Goal: Task Accomplishment & Management: Manage account settings

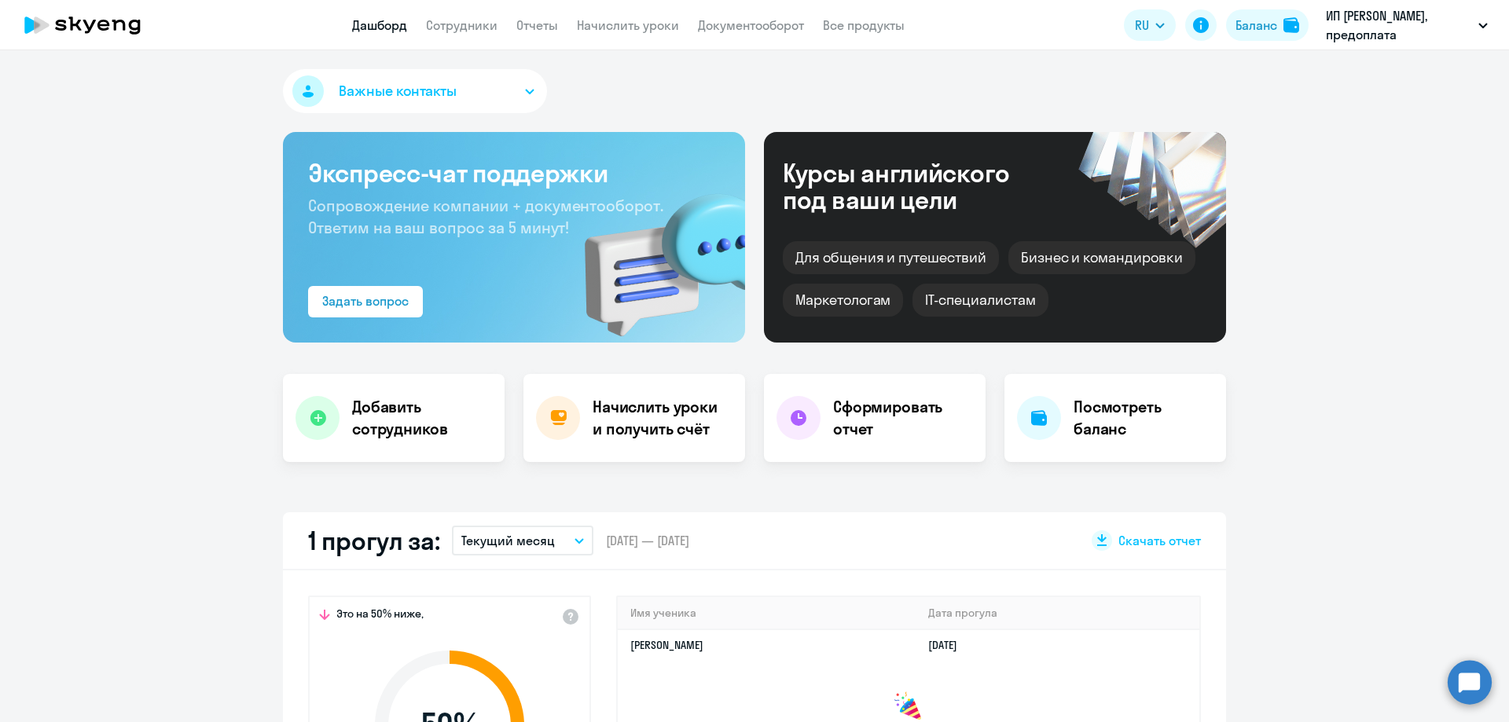
select select "30"
click at [1259, 36] on button "Баланс" at bounding box center [1267, 24] width 83 height 31
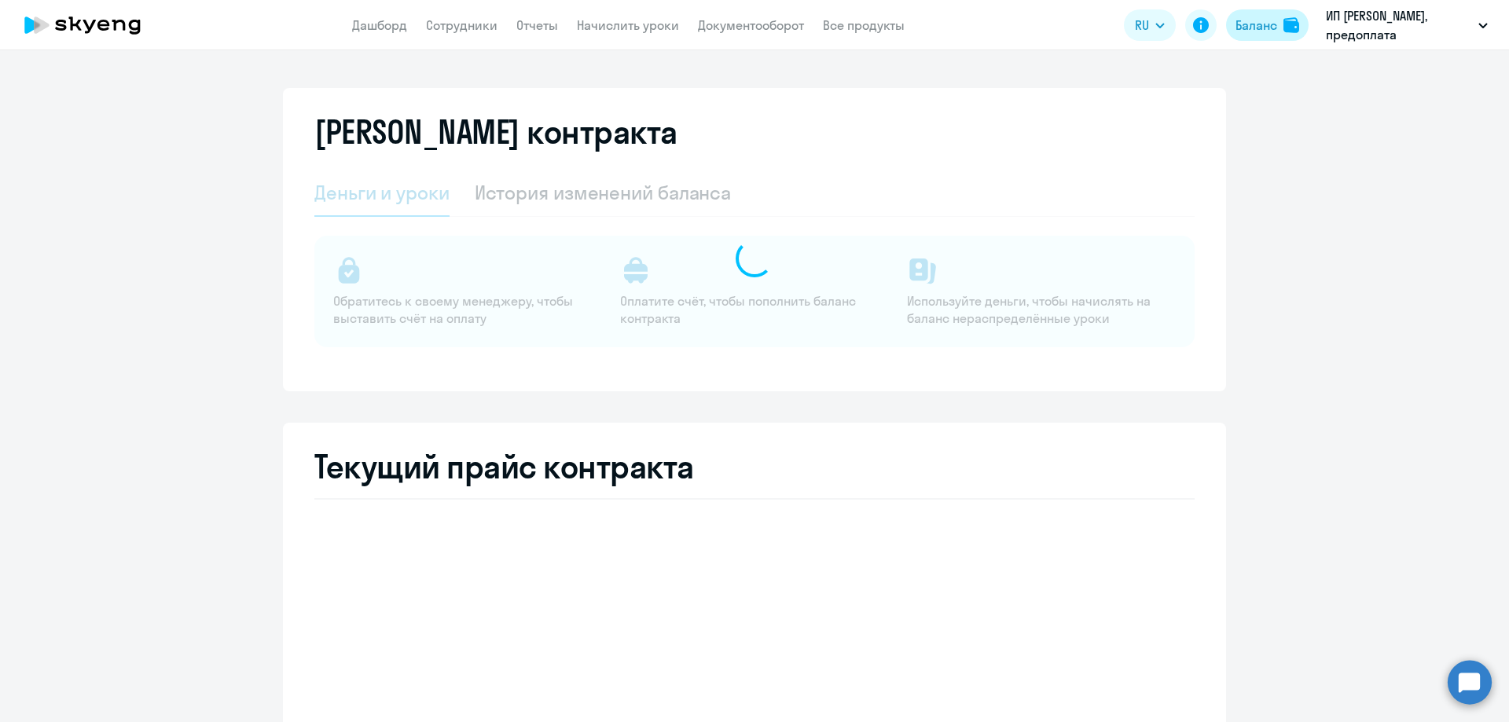
select select "english_adult_not_native_speaker"
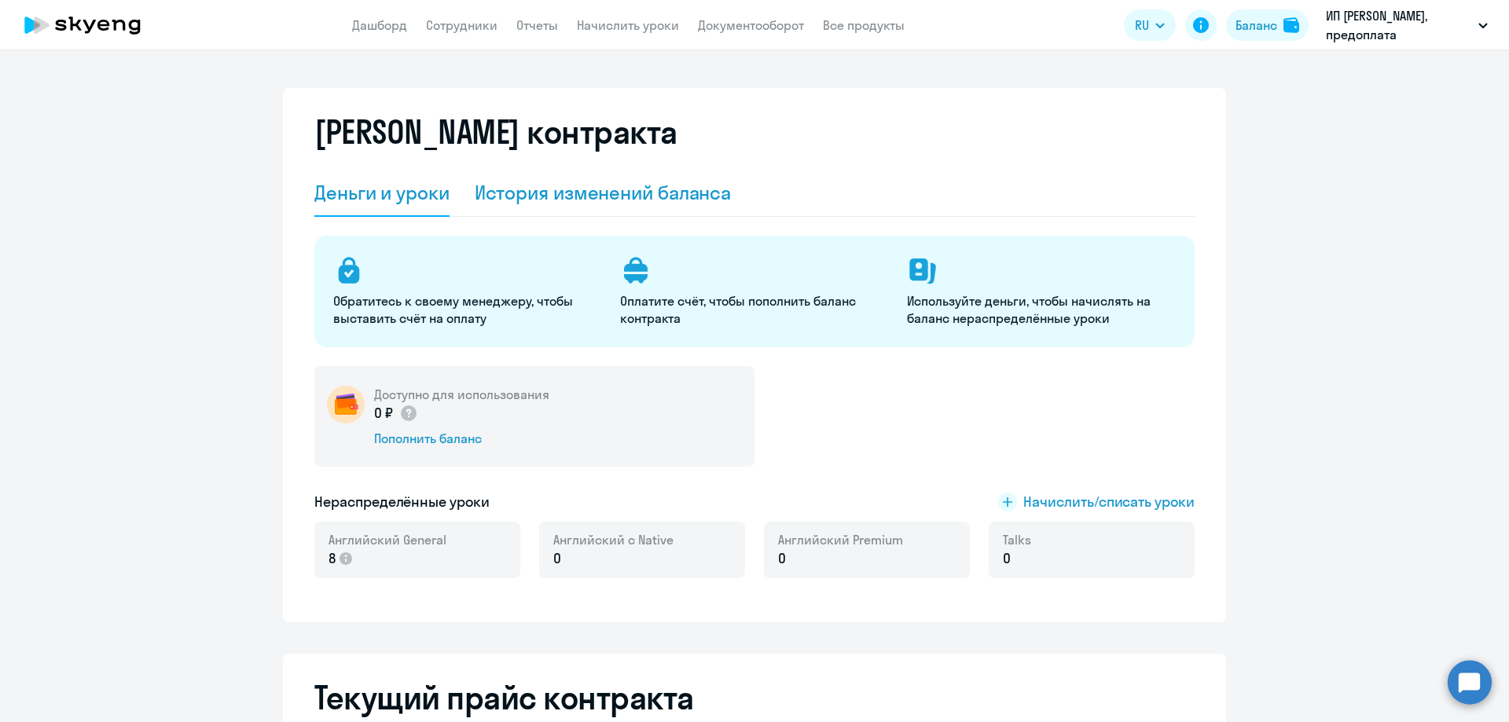
click at [567, 190] on div "История изменений баланса" at bounding box center [603, 192] width 257 height 25
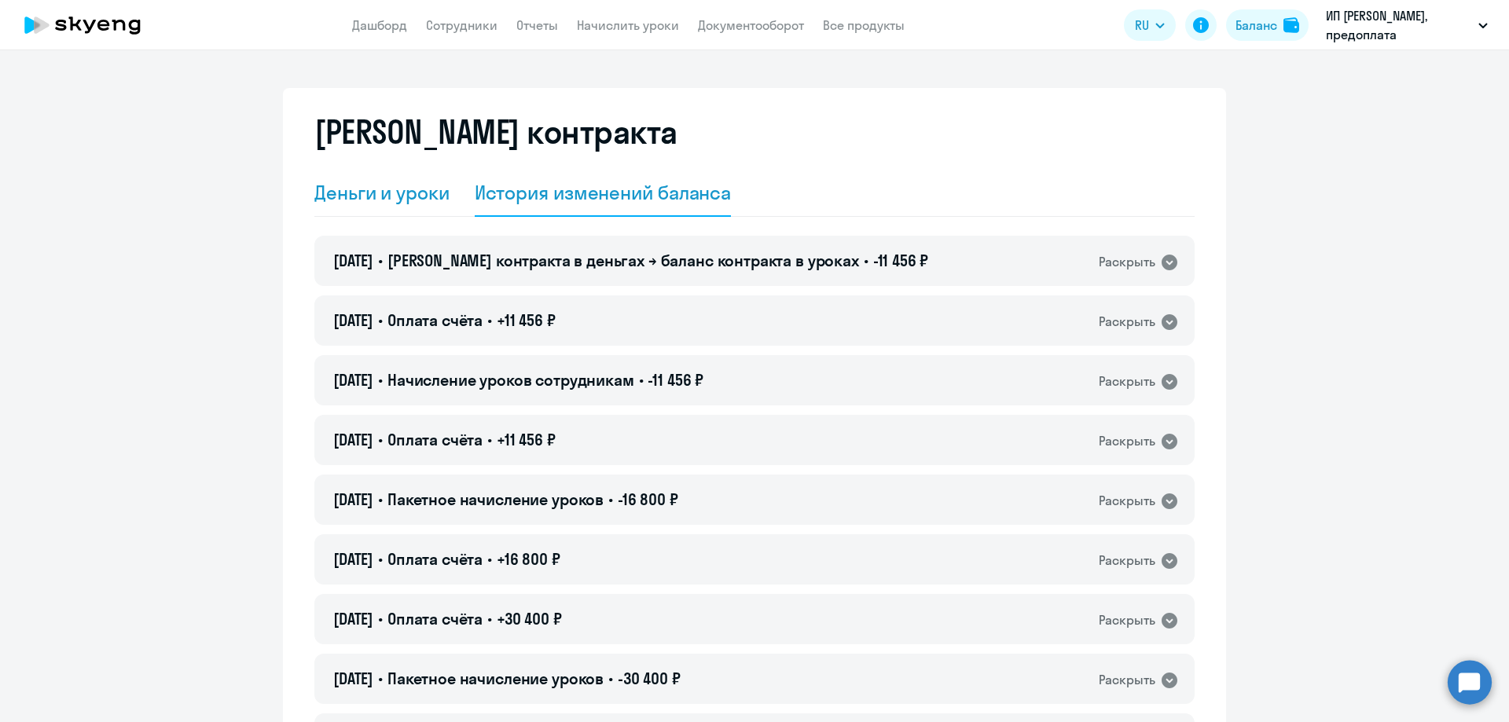
click at [384, 201] on div "Деньги и уроки" at bounding box center [381, 192] width 135 height 25
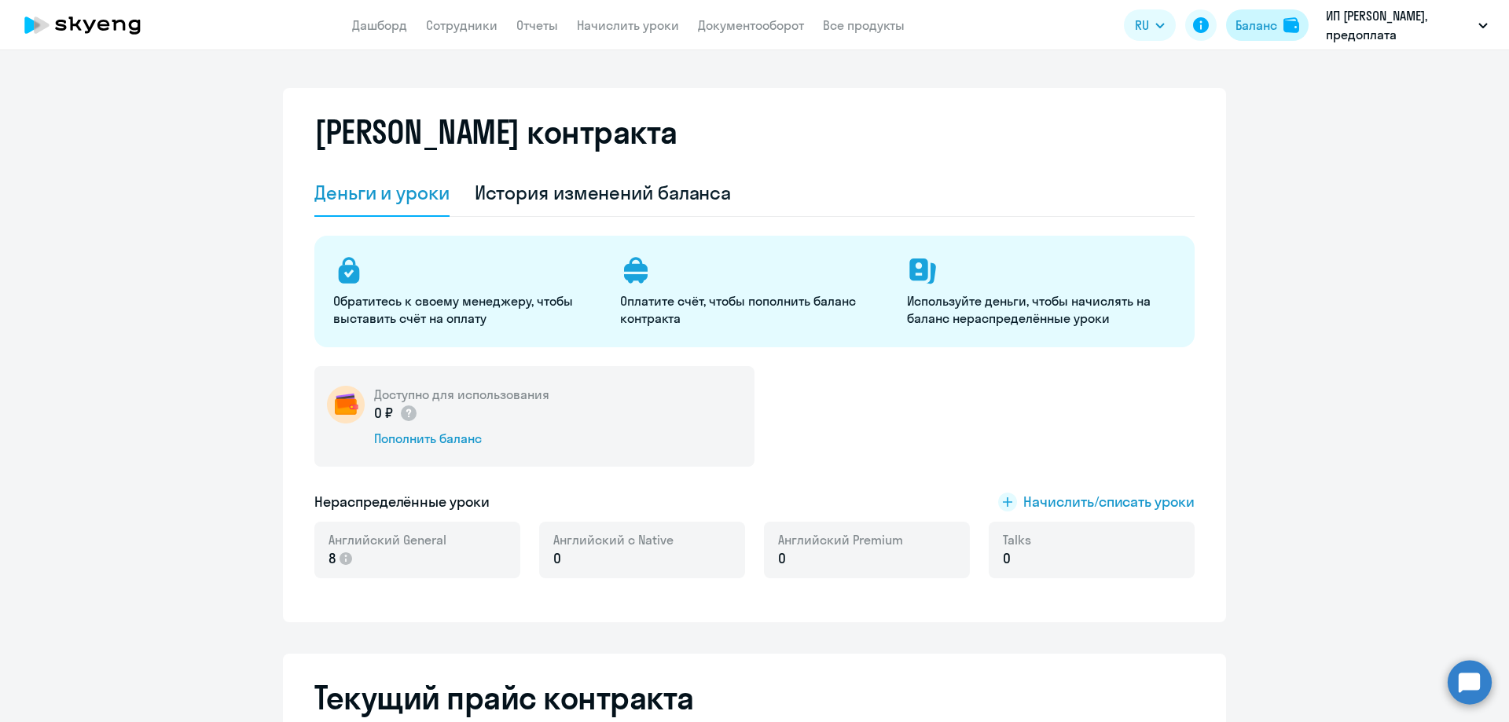
click at [1264, 29] on div "Баланс" at bounding box center [1256, 25] width 42 height 19
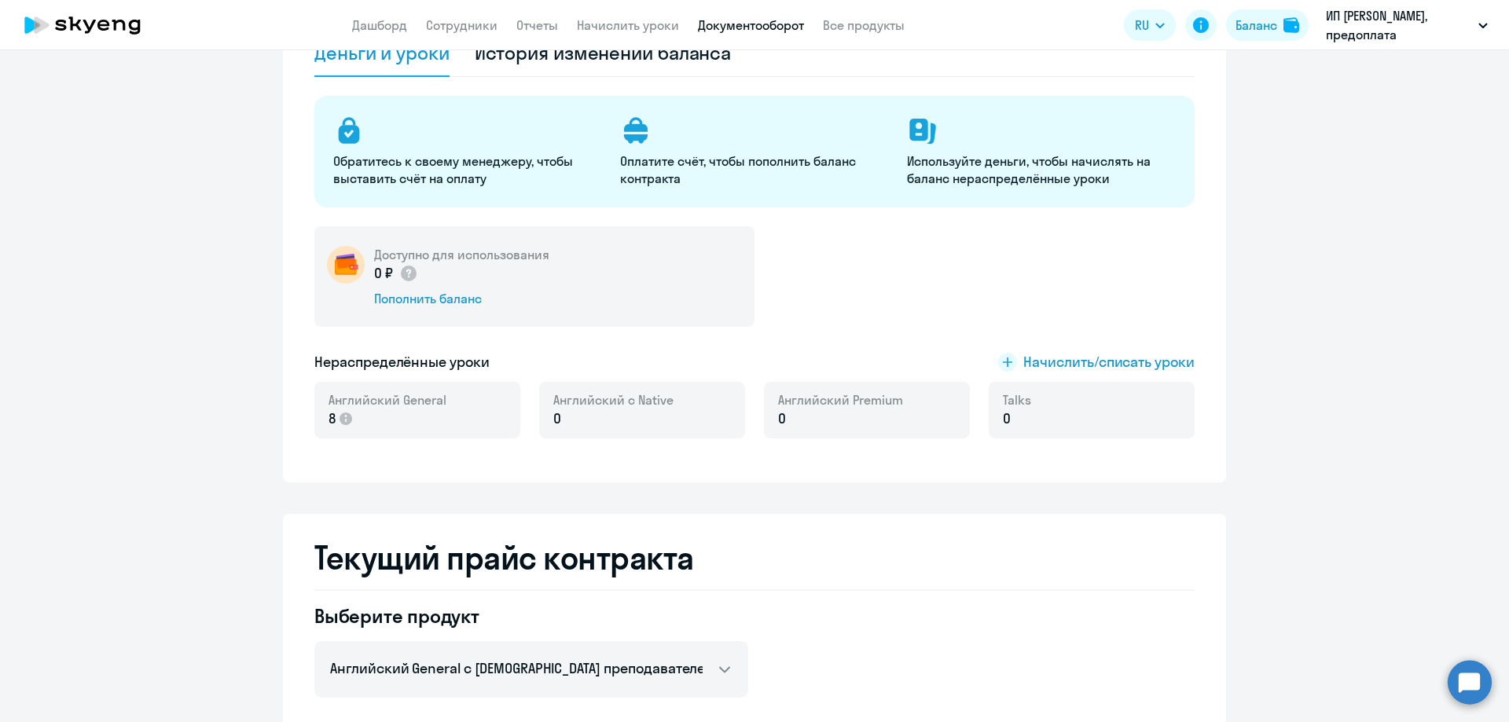
scroll to position [157, 0]
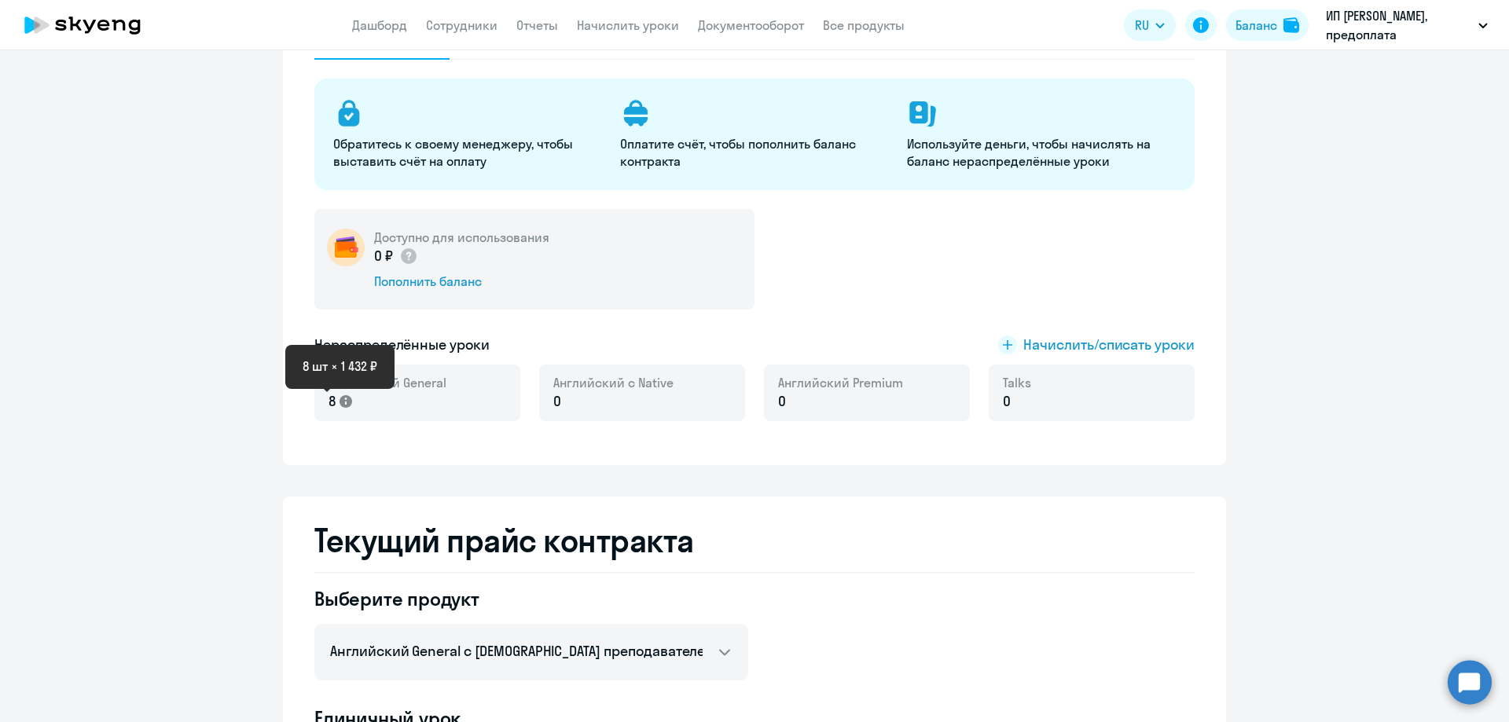
click at [343, 402] on icon at bounding box center [345, 401] width 13 height 13
click at [1072, 350] on span "Начислить/списать уроки" at bounding box center [1108, 345] width 171 height 20
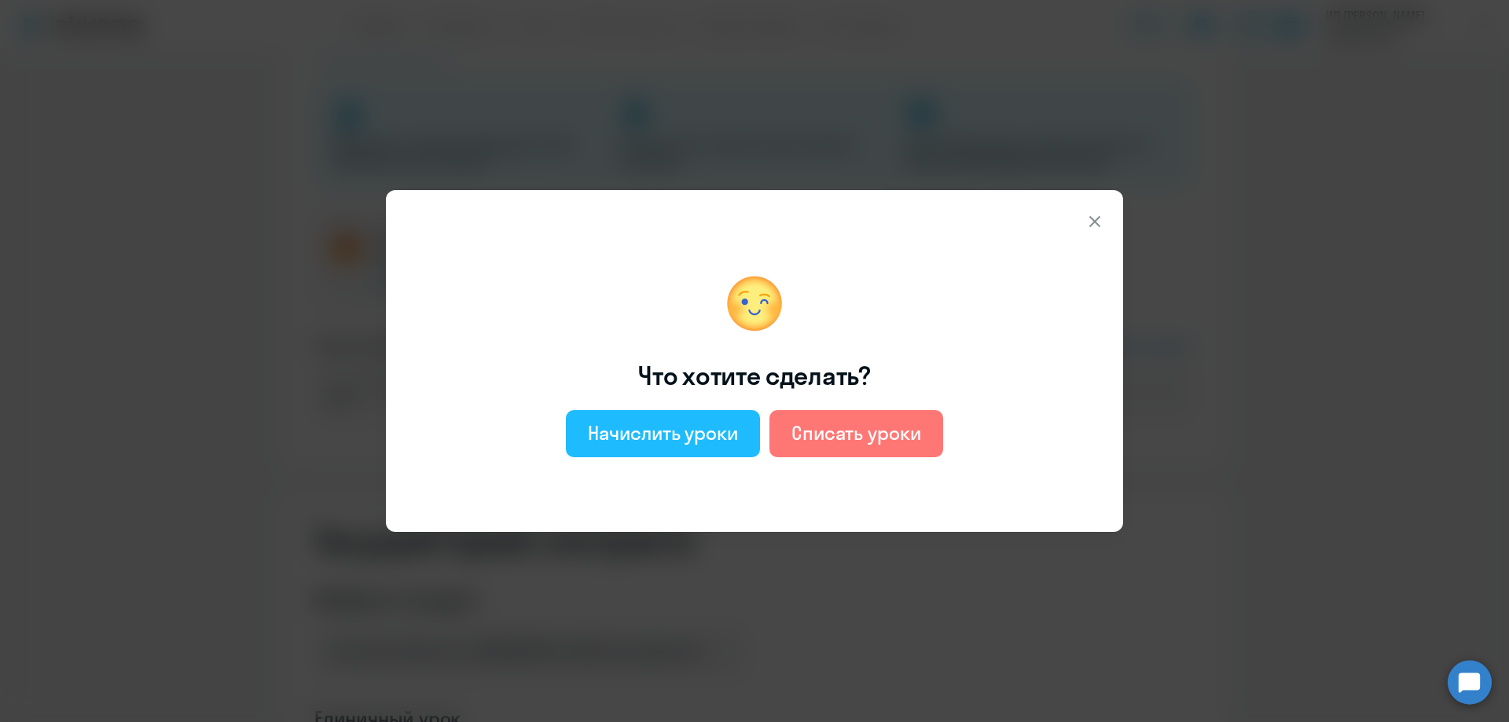
click at [680, 442] on div "Начислить уроки" at bounding box center [663, 432] width 150 height 25
select select "english_adult_not_native_speaker"
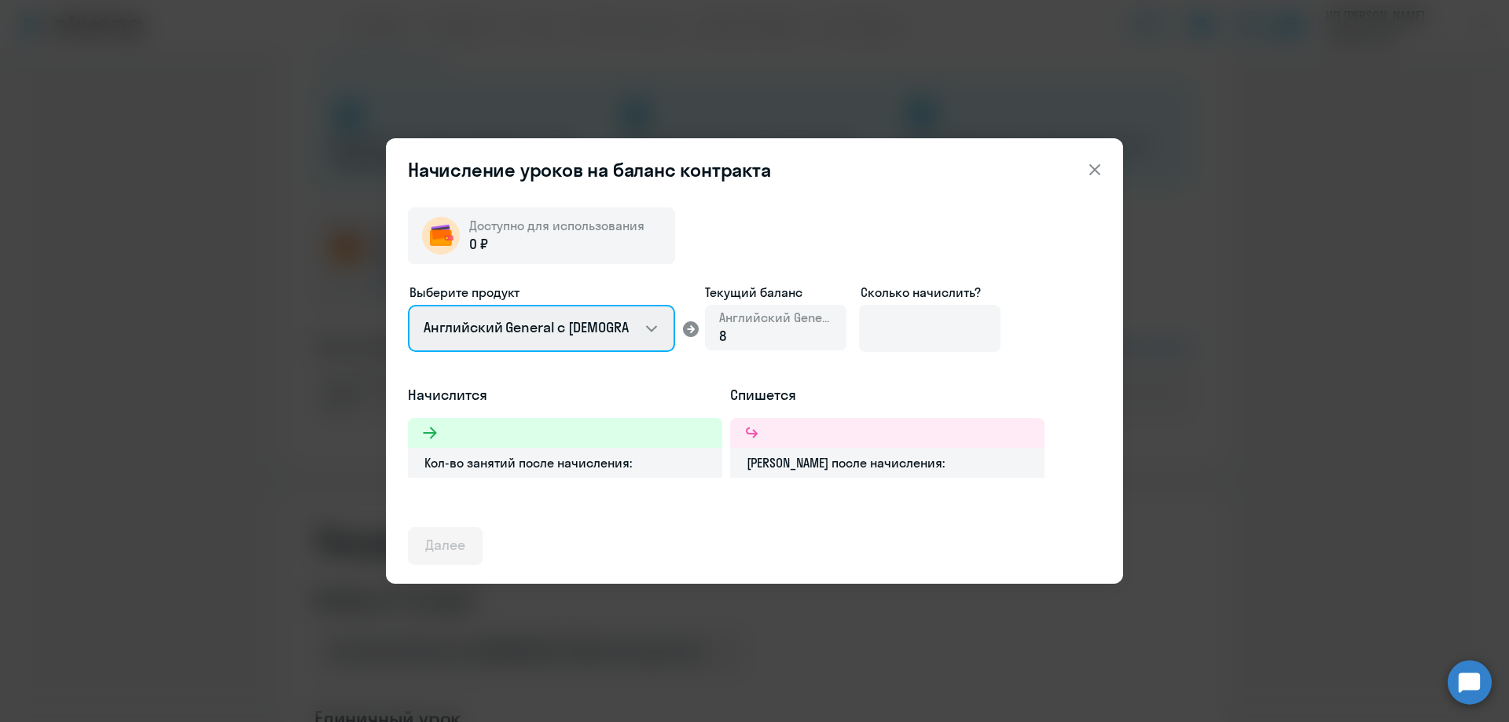
click at [640, 337] on select "Английский General с [DEMOGRAPHIC_DATA] преподавателем Английский General с [DE…" at bounding box center [541, 328] width 267 height 47
click at [778, 212] on div "Доступно для использования 0 ₽ Выберите продукт Английский General с [DEMOGRAPH…" at bounding box center [754, 380] width 693 height 370
click at [820, 434] on div at bounding box center [887, 433] width 314 height 30
click at [1096, 171] on icon at bounding box center [1094, 169] width 11 height 11
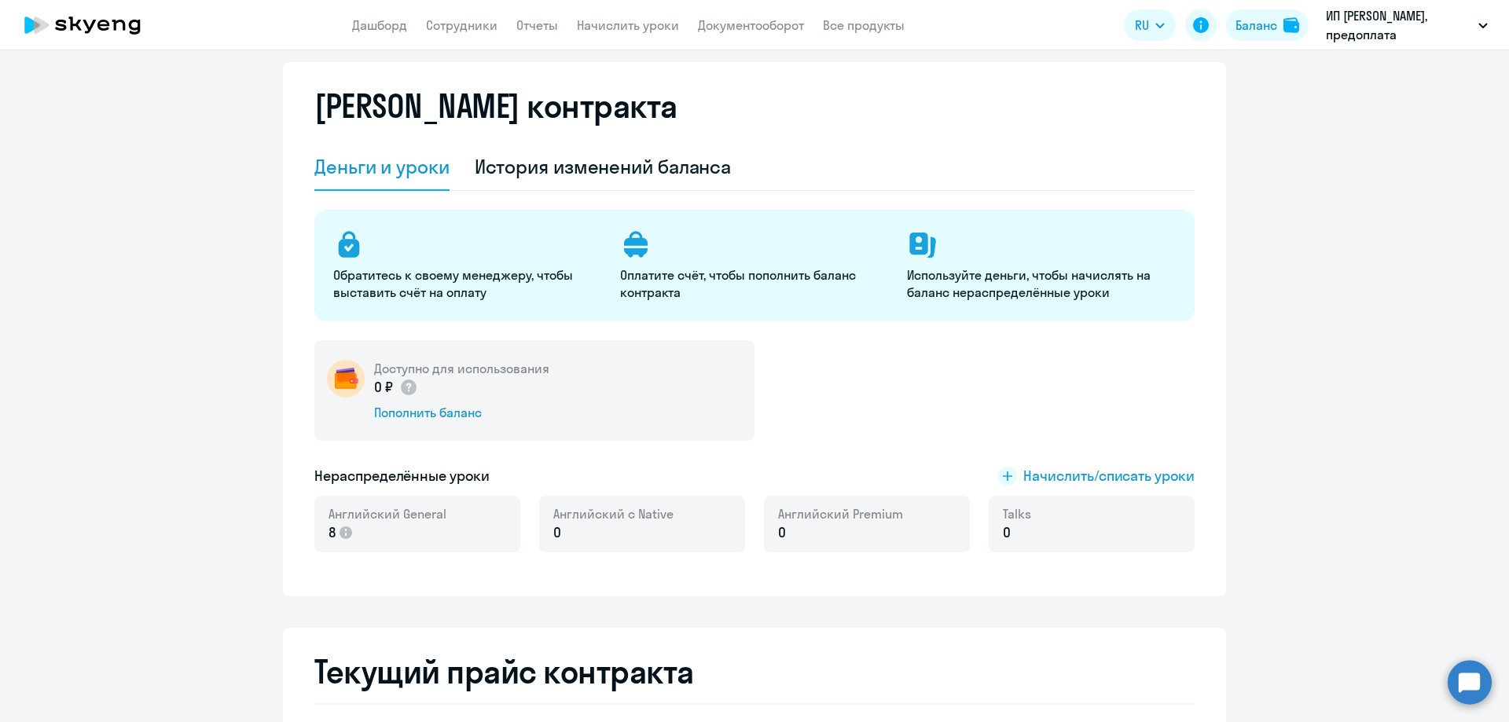
scroll to position [0, 0]
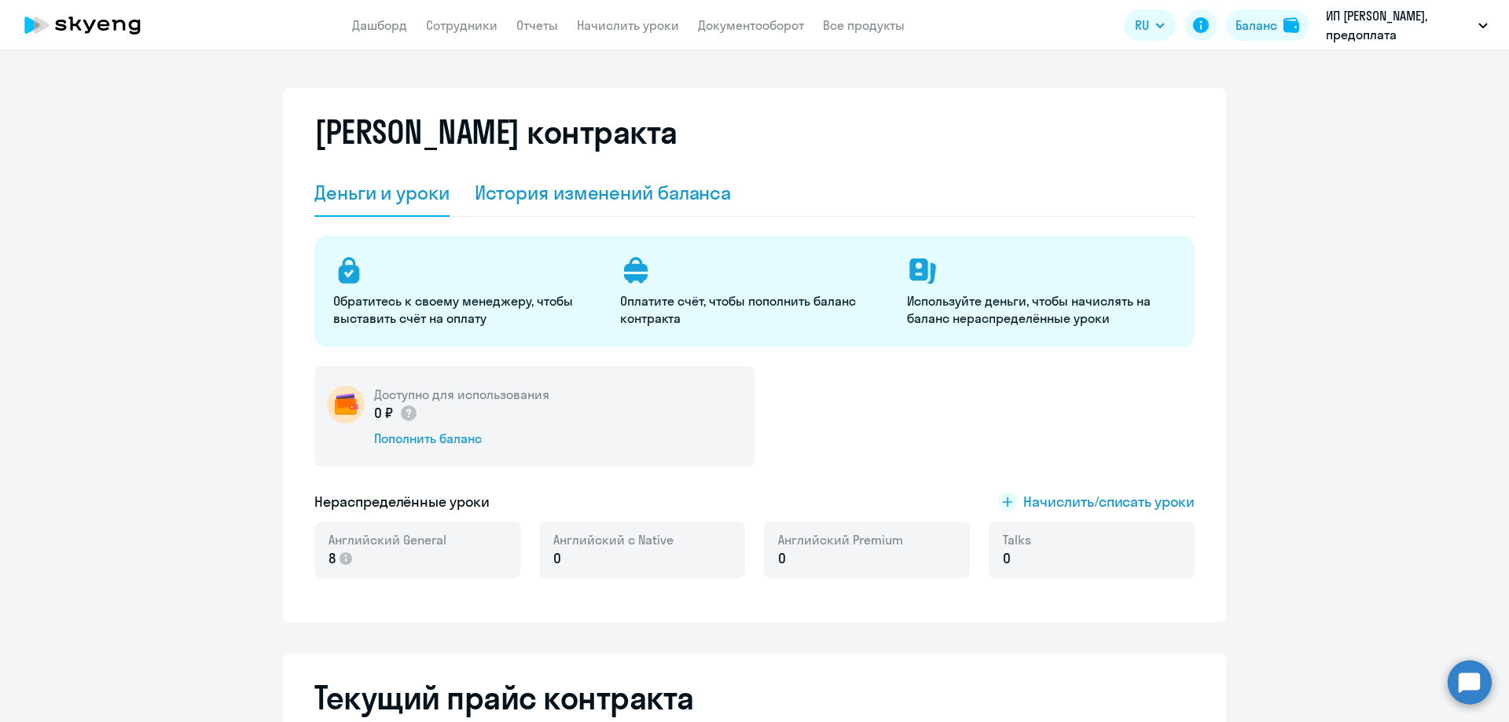
click at [556, 195] on div "История изменений баланса" at bounding box center [603, 192] width 257 height 25
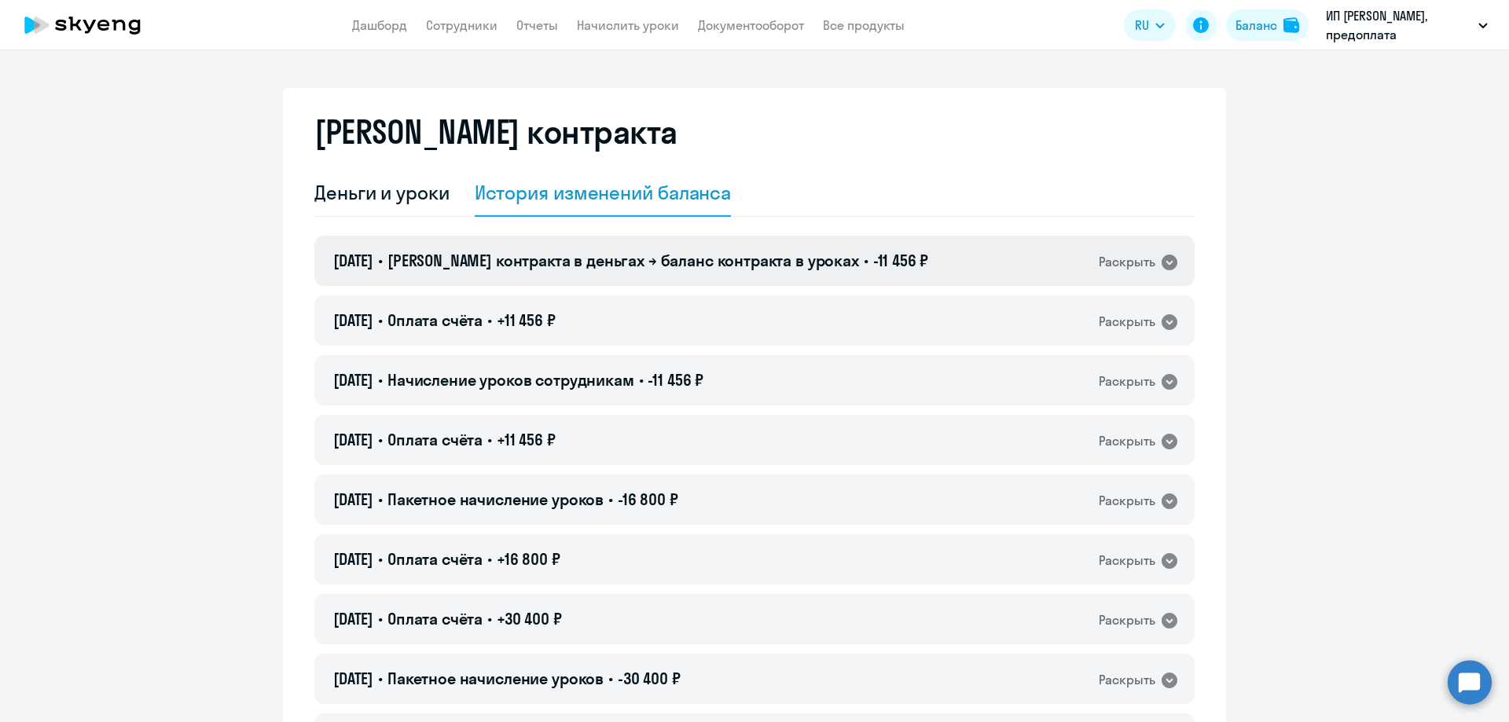
click at [644, 278] on div "[DATE] • Баланс контракта в деньгах → баланс контракта в уроках • -11 456 ₽ Рас…" at bounding box center [754, 261] width 880 height 50
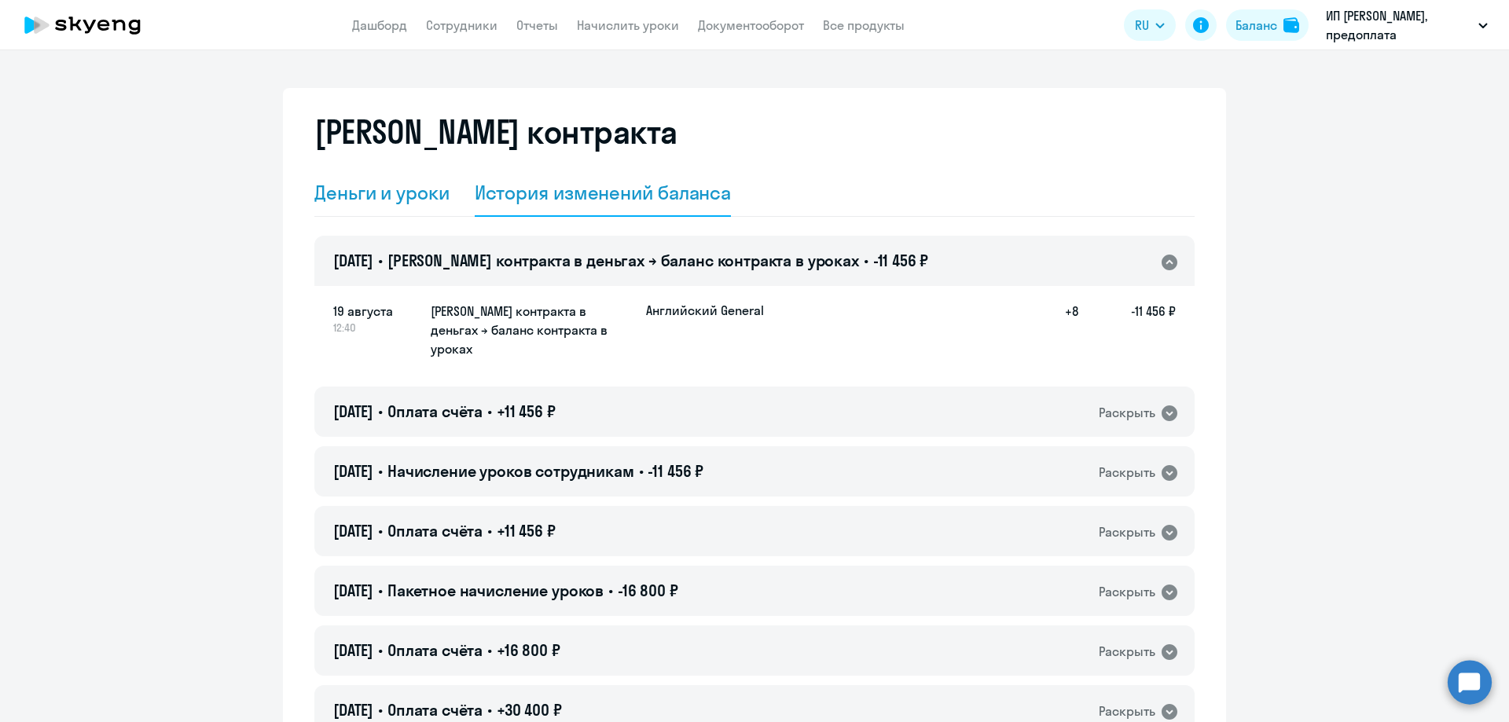
click at [354, 182] on div "Деньги и уроки" at bounding box center [381, 192] width 135 height 25
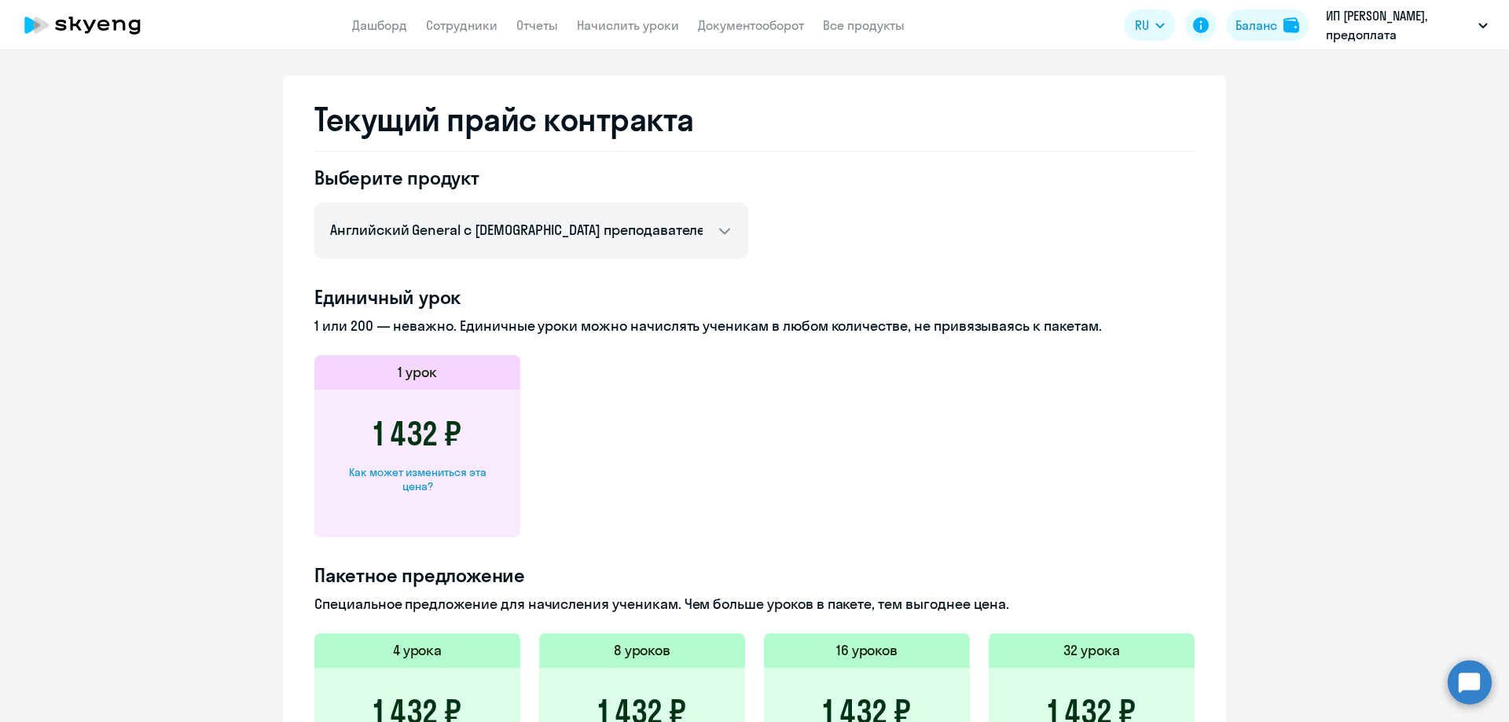
scroll to position [578, 0]
